Goal: Information Seeking & Learning: Learn about a topic

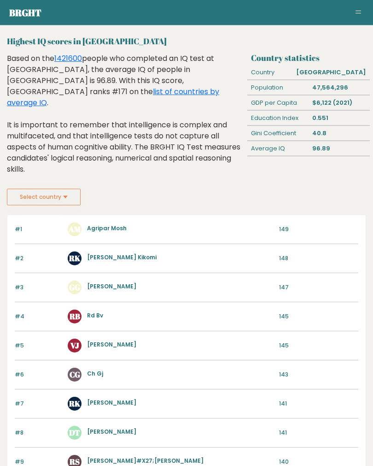
scroll to position [14, 0]
click at [215, 86] on link "list of countries by average IQ" at bounding box center [113, 97] width 213 height 22
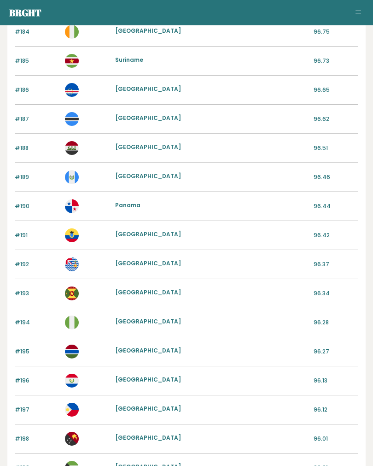
scroll to position [876, 0]
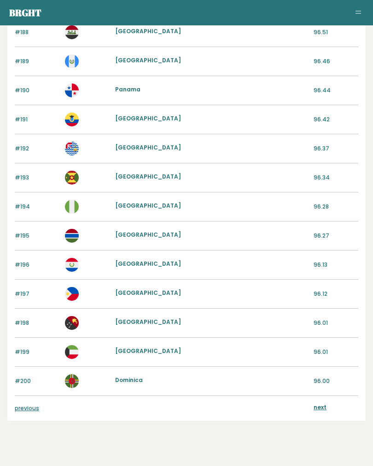
click at [30, 408] on link "previous" at bounding box center [27, 408] width 24 height 8
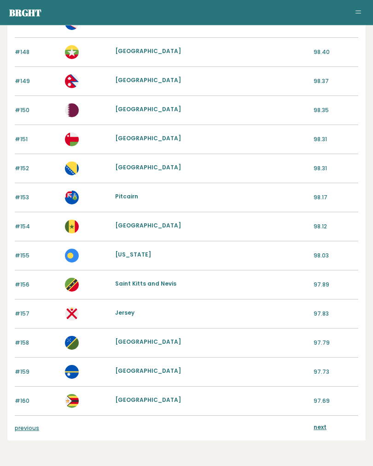
scroll to position [876, 0]
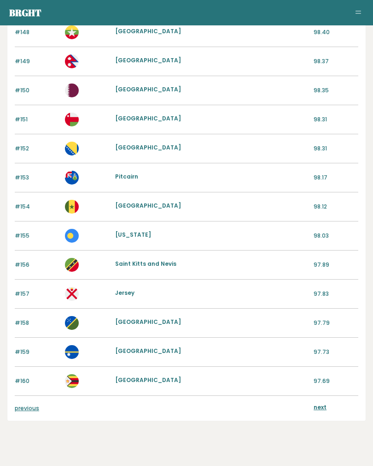
click at [28, 409] on link "previous" at bounding box center [27, 408] width 24 height 8
